Goal: Task Accomplishment & Management: Manage account settings

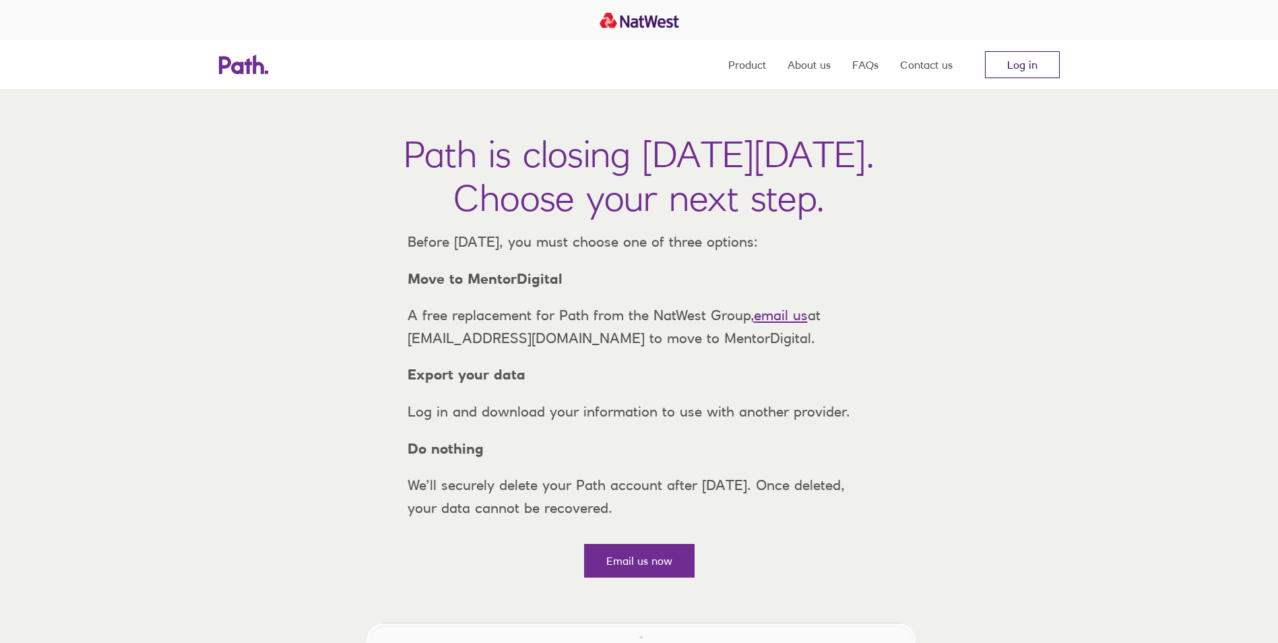
click at [1022, 69] on link "Log in" at bounding box center [1022, 64] width 75 height 27
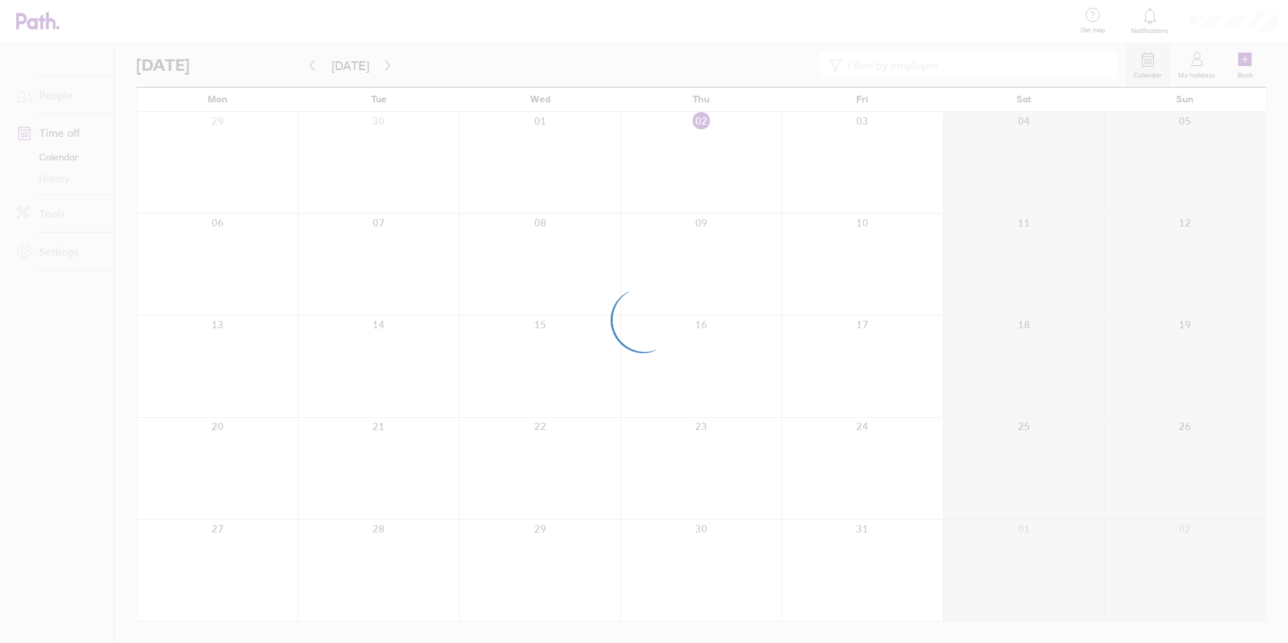
click at [1026, 494] on div at bounding box center [644, 321] width 1288 height 643
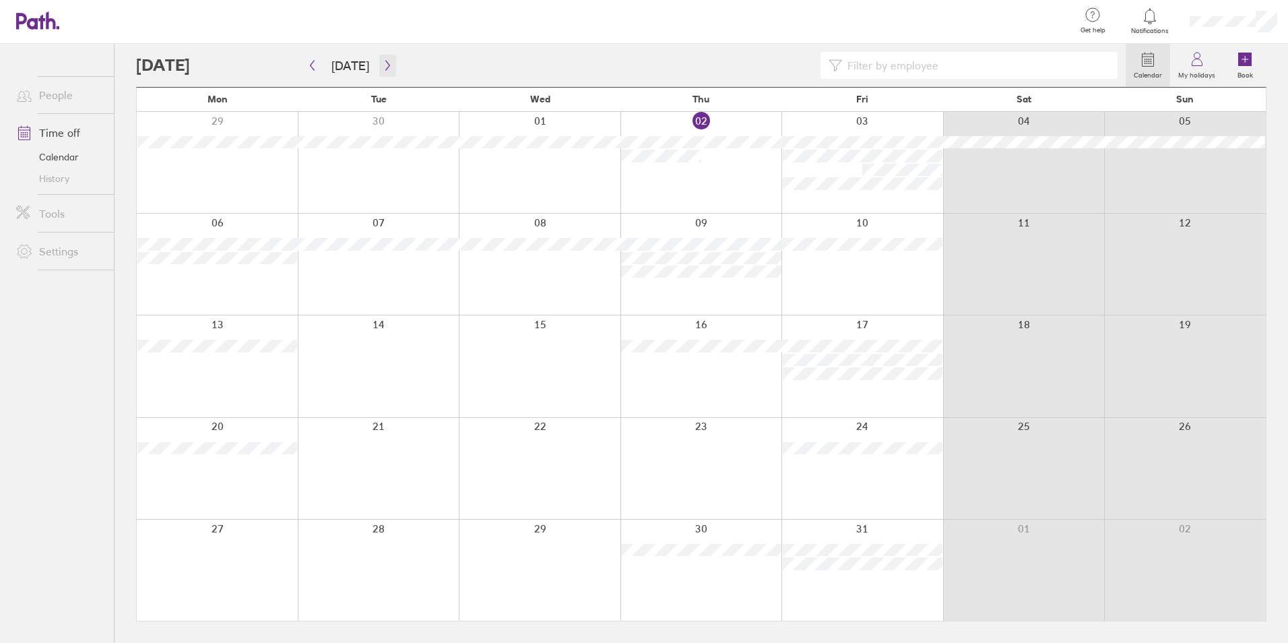
click at [379, 65] on button "button" at bounding box center [387, 66] width 17 height 22
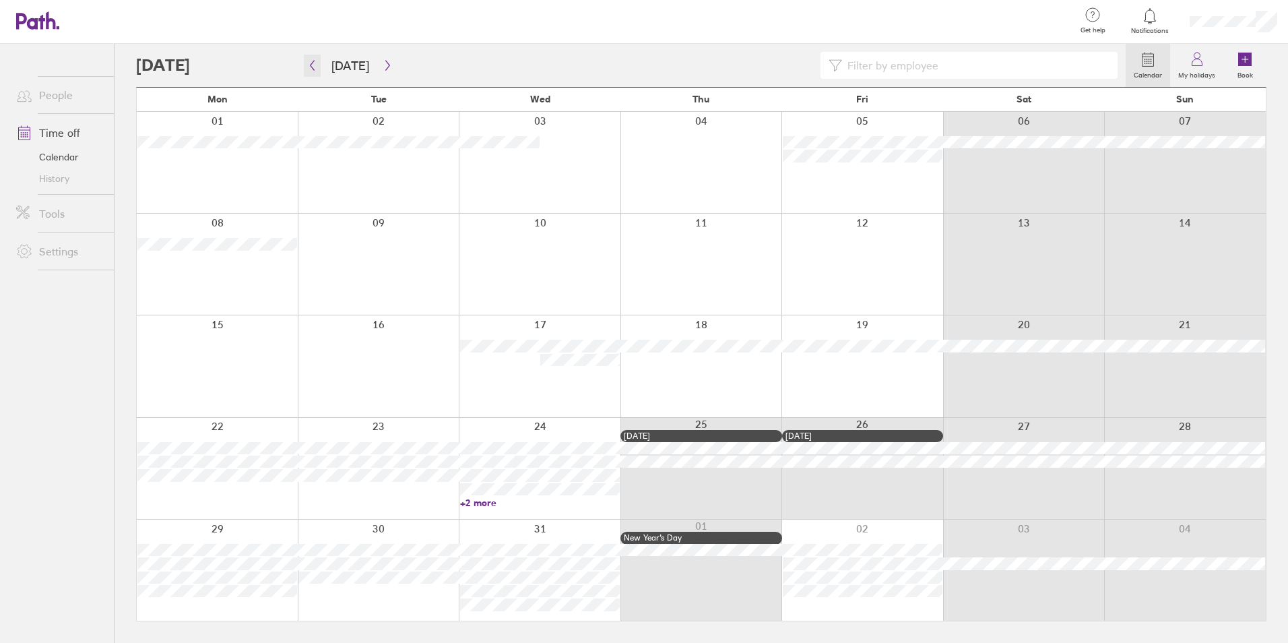
click at [313, 65] on icon "button" at bounding box center [312, 65] width 10 height 11
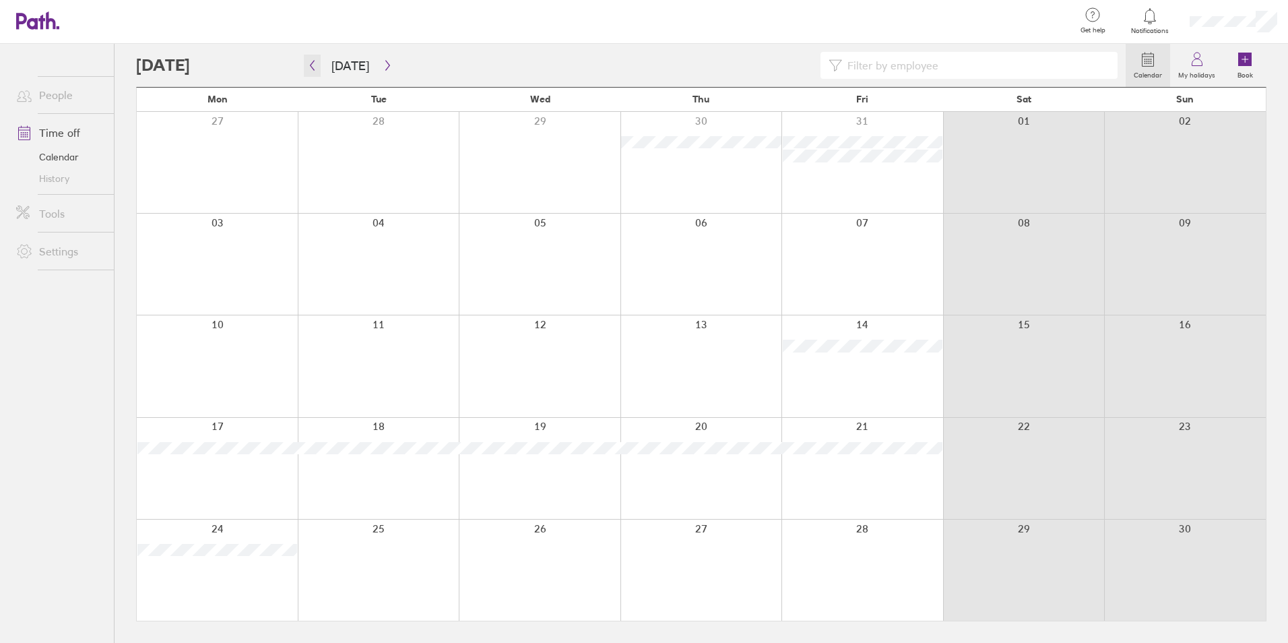
click at [313, 65] on icon "button" at bounding box center [312, 65] width 10 height 11
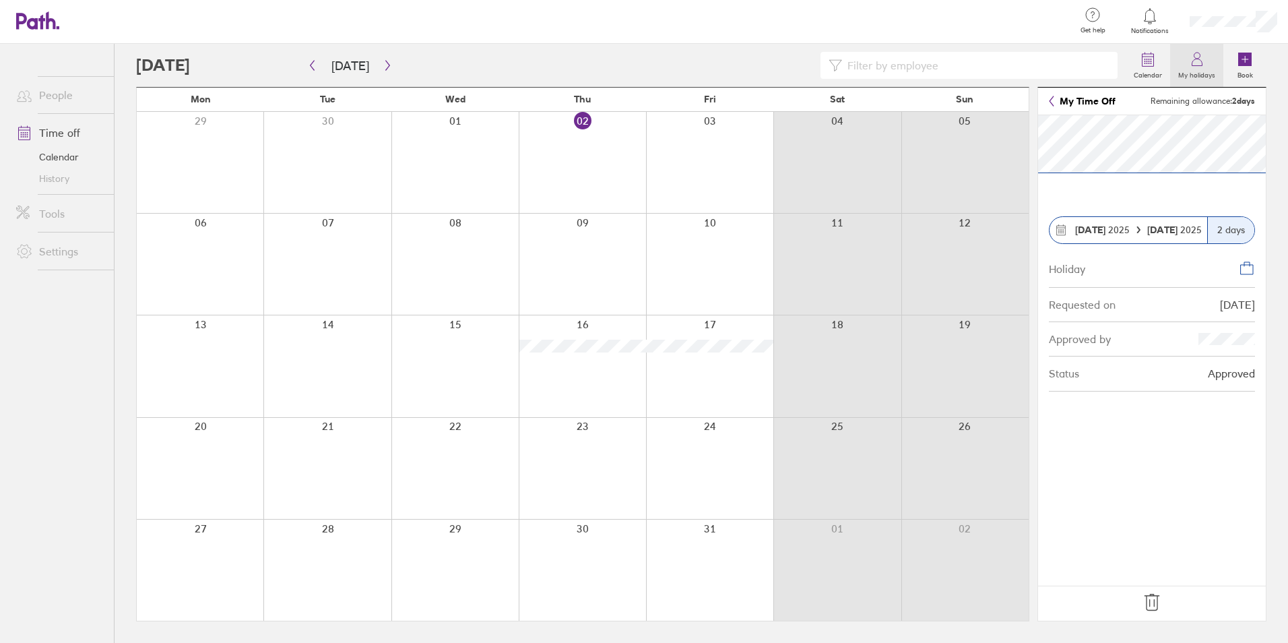
click at [1182, 58] on link "My holidays" at bounding box center [1196, 65] width 53 height 43
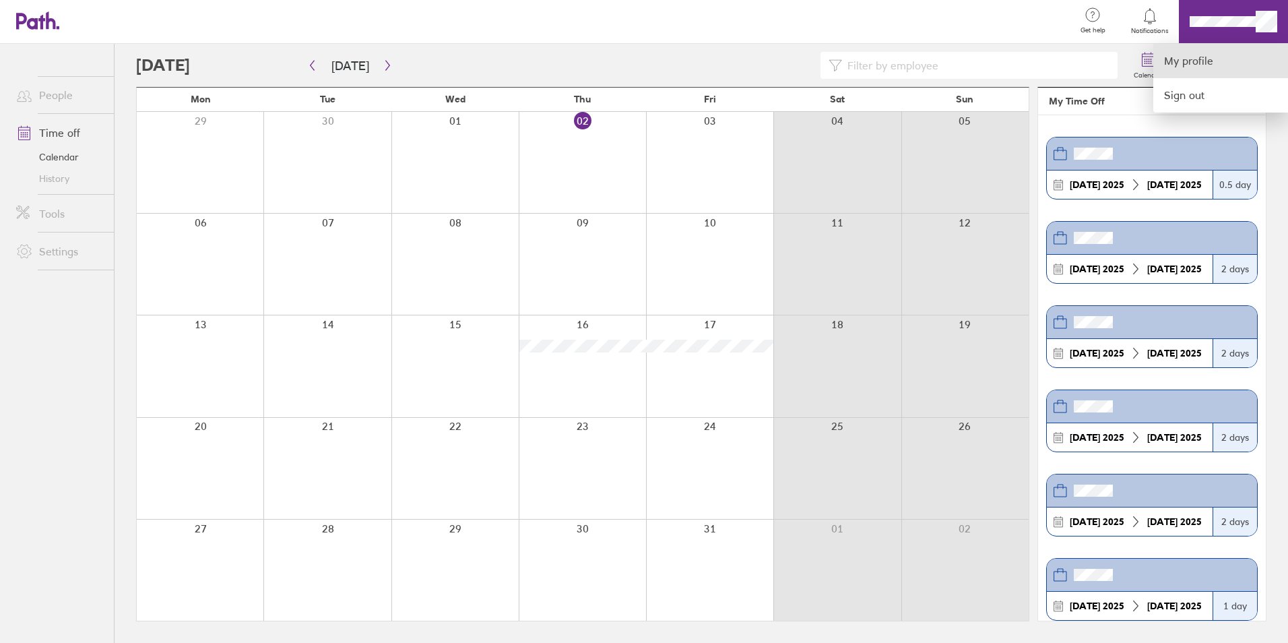
click at [1211, 59] on link "My profile" at bounding box center [1221, 61] width 135 height 34
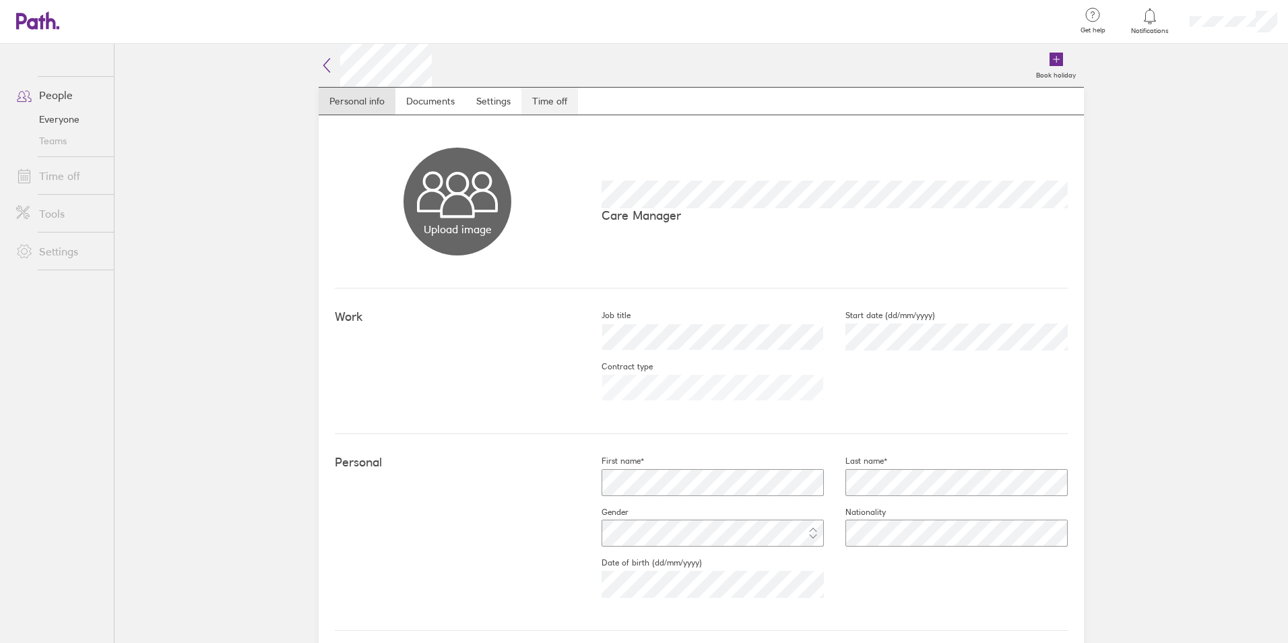
click at [566, 92] on link "Time off" at bounding box center [550, 101] width 57 height 27
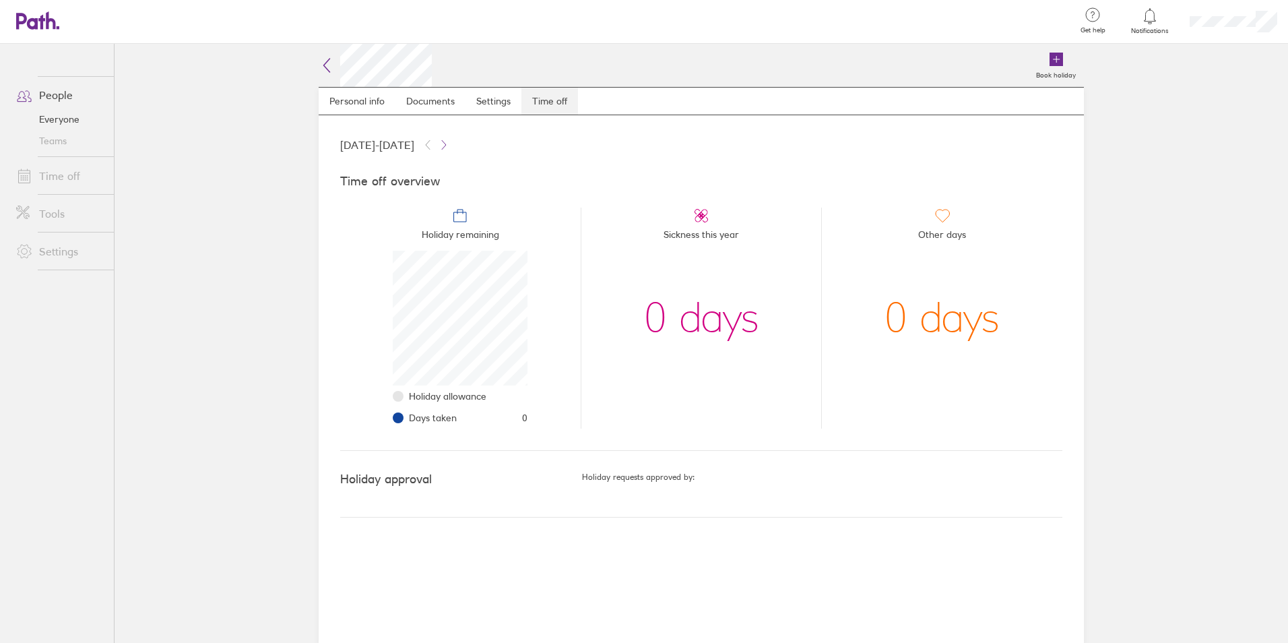
scroll to position [135, 135]
